Goal: Find specific page/section: Find specific page/section

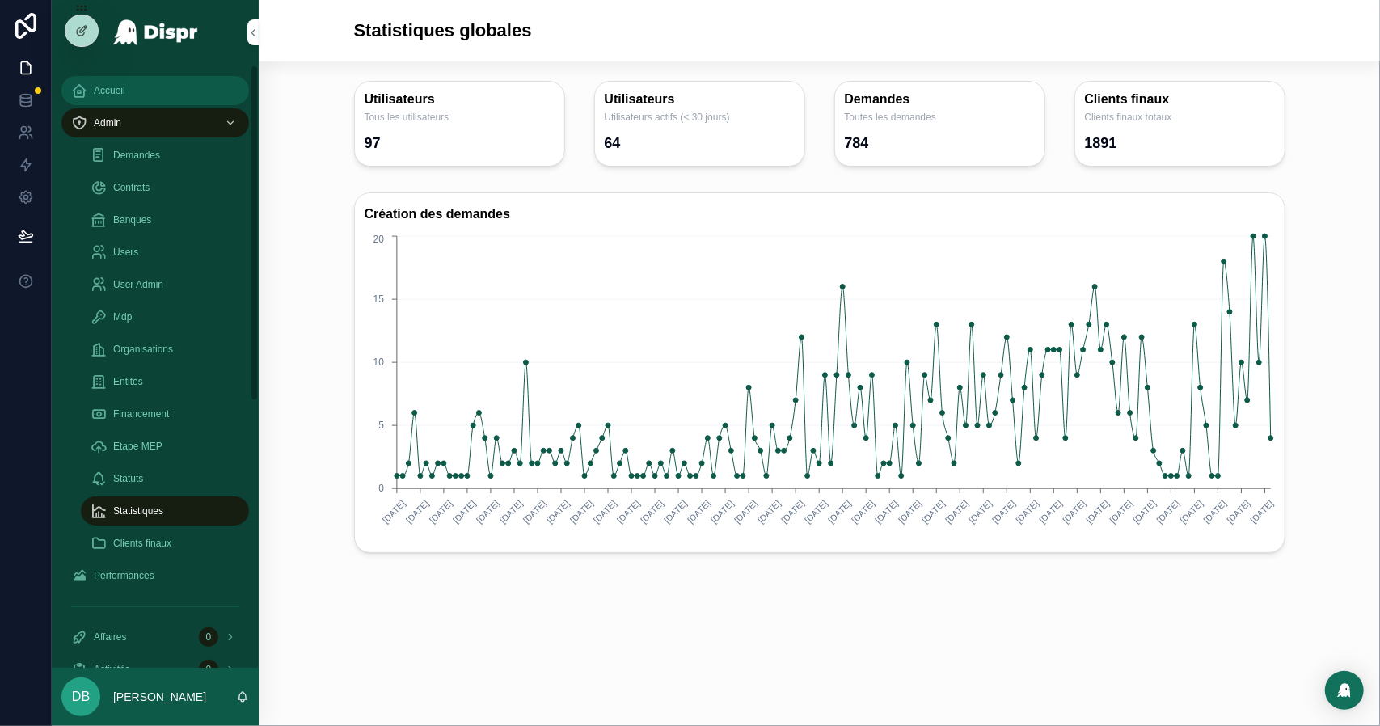
click at [167, 93] on div "Accueil" at bounding box center [155, 91] width 168 height 26
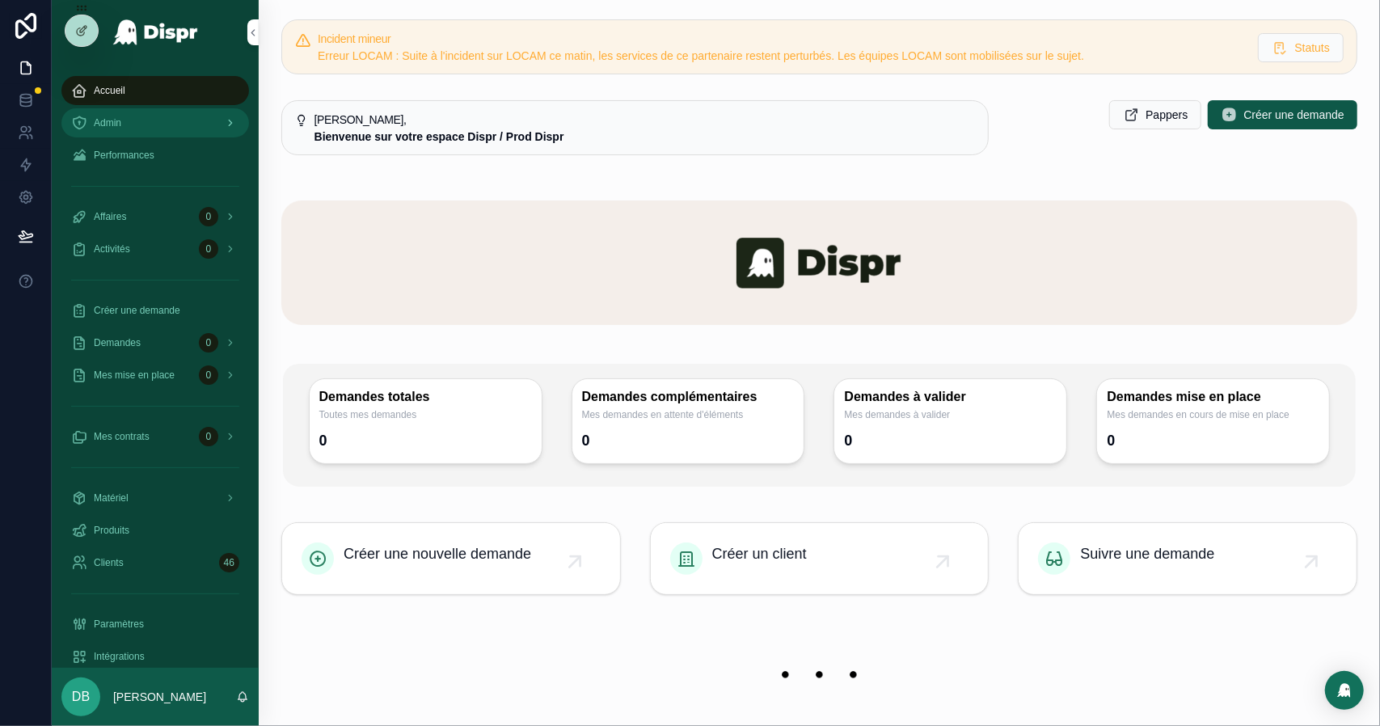
click at [201, 133] on div "Admin" at bounding box center [155, 123] width 168 height 26
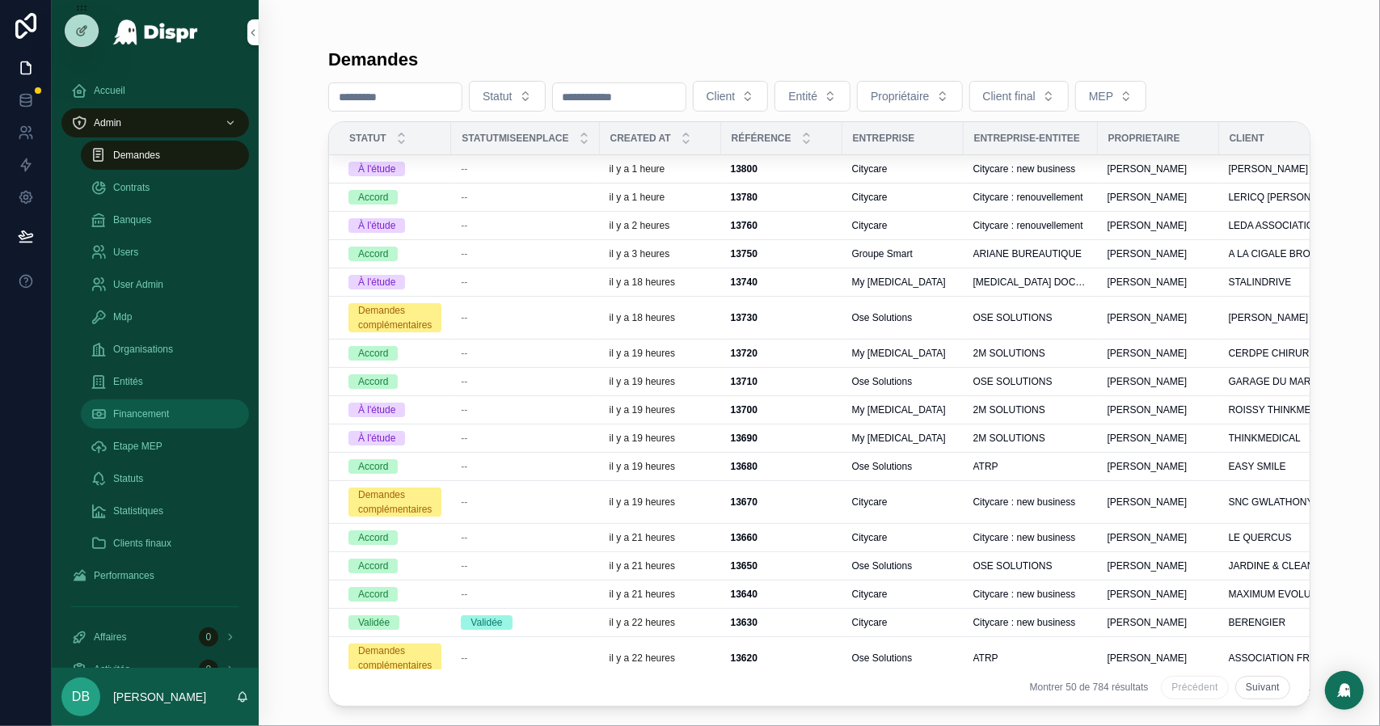
click at [167, 412] on span "Financement" at bounding box center [141, 414] width 56 height 13
